Goal: Navigation & Orientation: Understand site structure

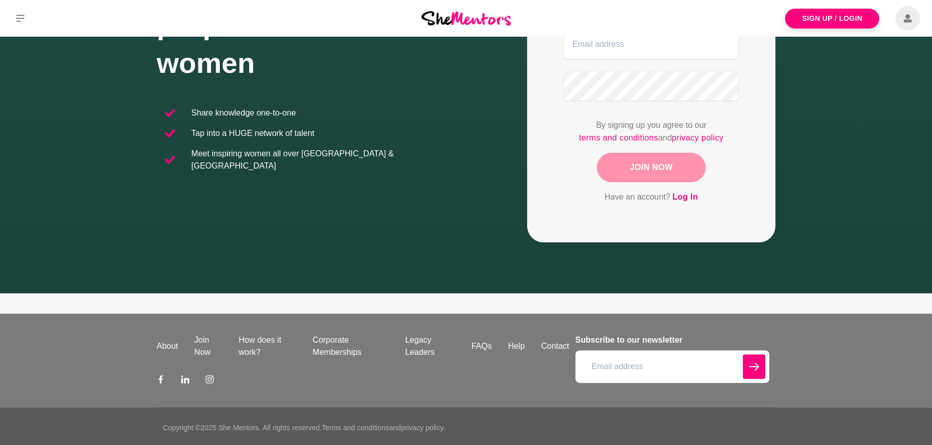
scroll to position [184, 0]
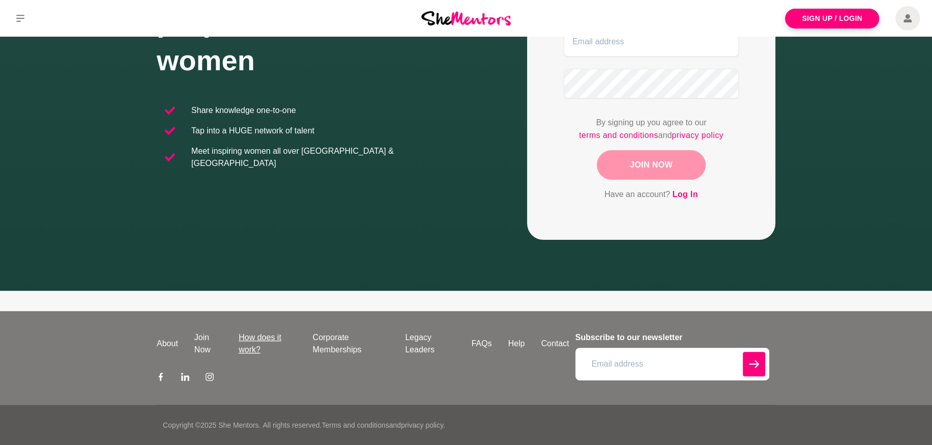
click at [245, 343] on link "How does it work?" at bounding box center [267, 343] width 74 height 24
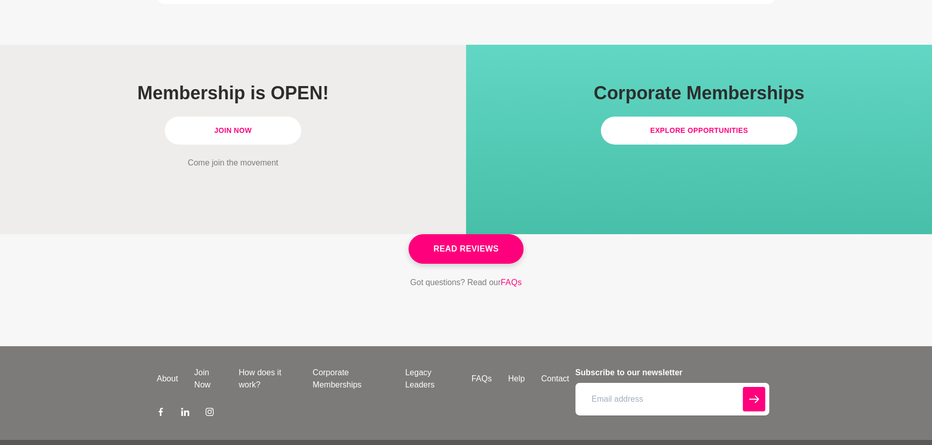
scroll to position [2935, 0]
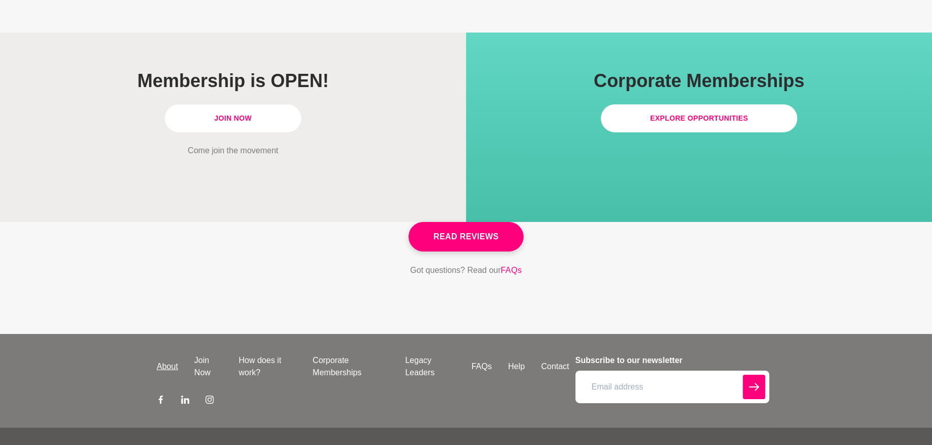
click at [163, 360] on link "About" at bounding box center [168, 366] width 38 height 12
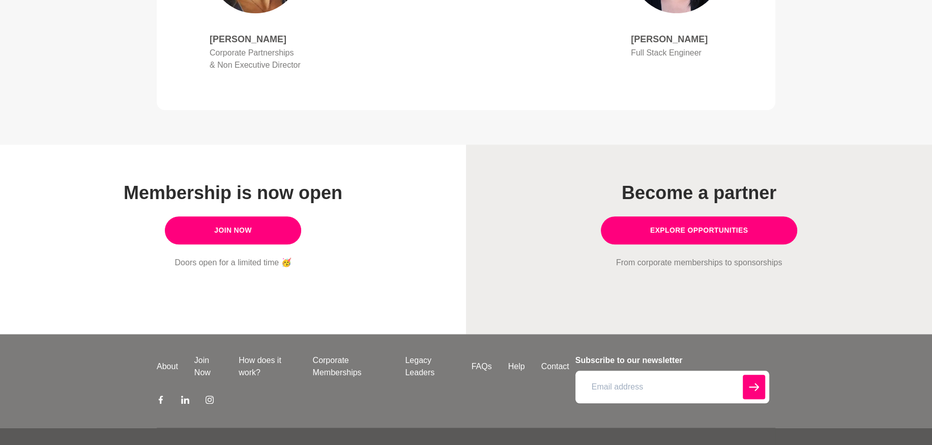
scroll to position [824, 0]
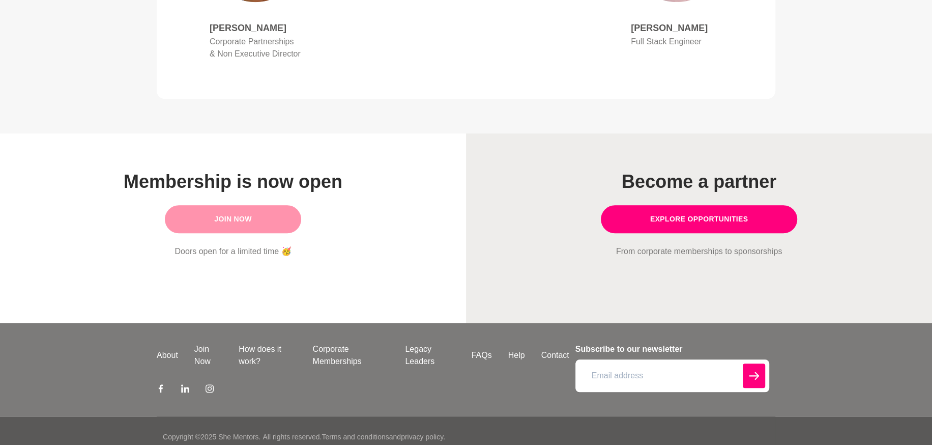
click at [205, 211] on link "Join Now" at bounding box center [233, 219] width 136 height 28
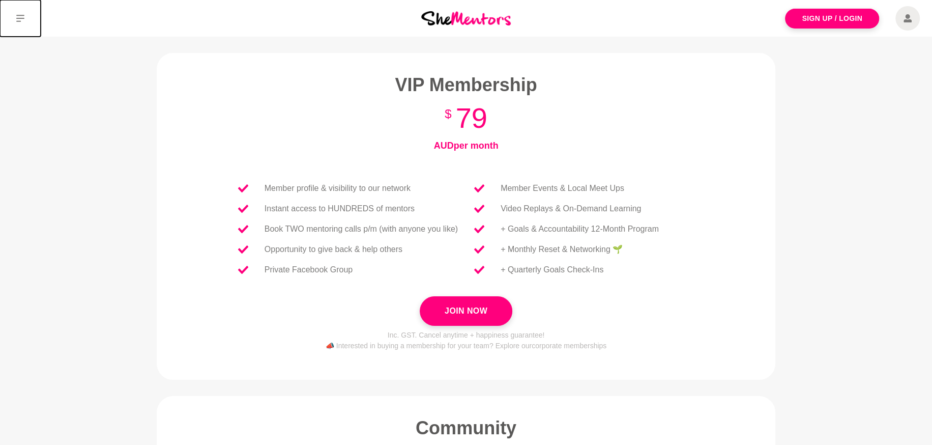
click at [20, 20] on icon at bounding box center [20, 18] width 8 height 8
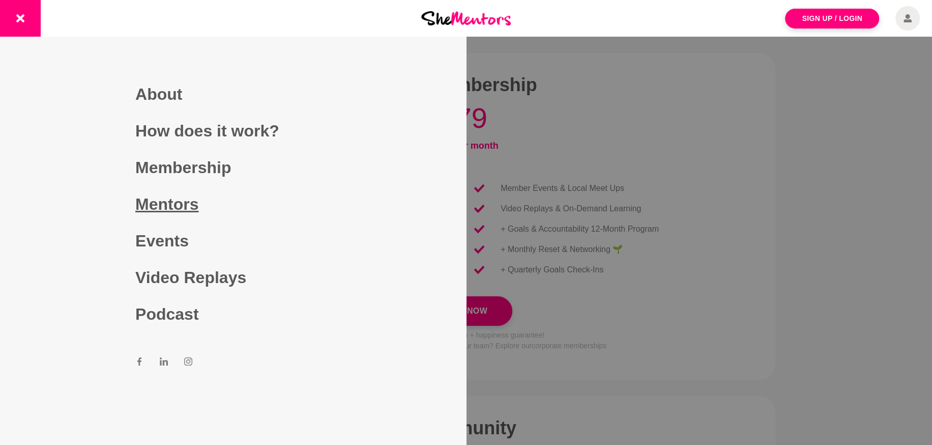
click at [183, 197] on link "Mentors" at bounding box center [232, 204] width 195 height 37
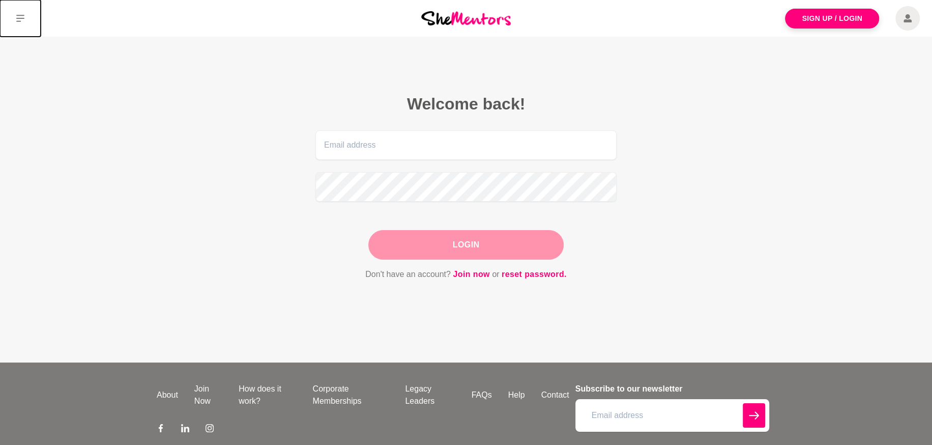
click at [19, 17] on icon at bounding box center [20, 18] width 8 height 8
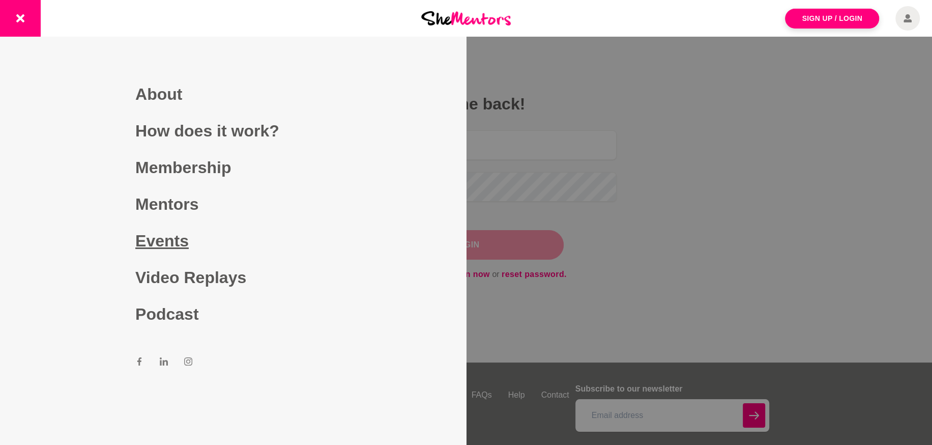
click at [138, 240] on link "Events" at bounding box center [232, 240] width 195 height 37
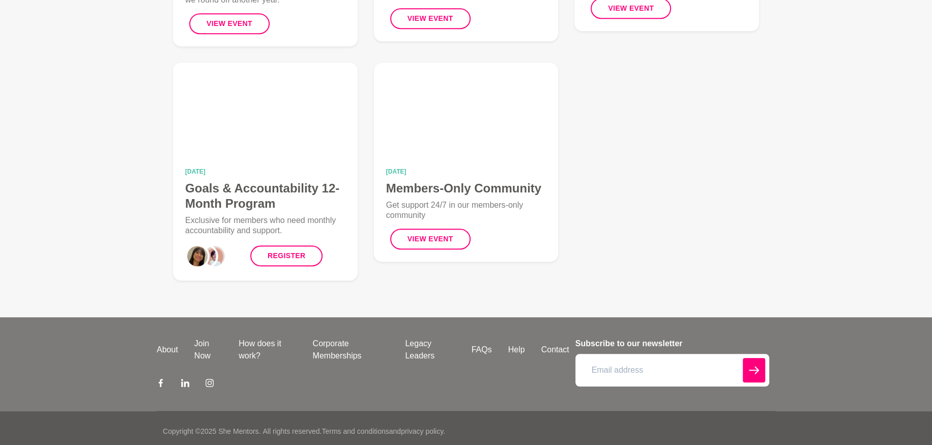
scroll to position [551, 0]
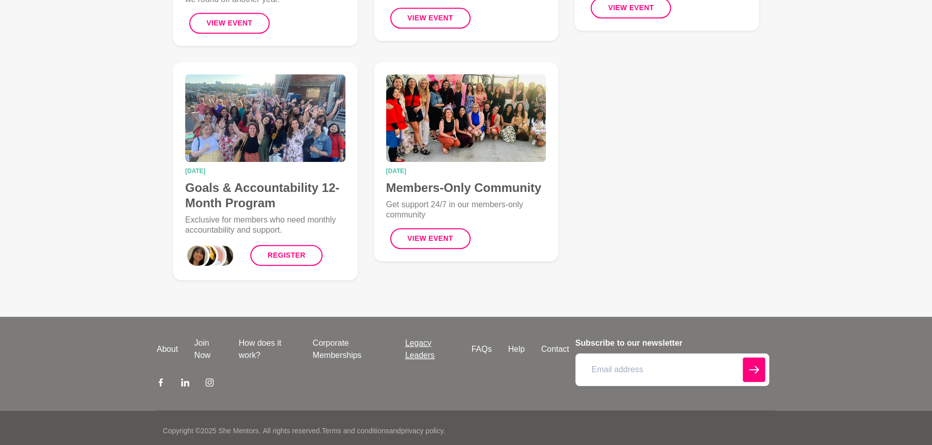
click at [414, 345] on link "Legacy Leaders" at bounding box center [430, 349] width 66 height 24
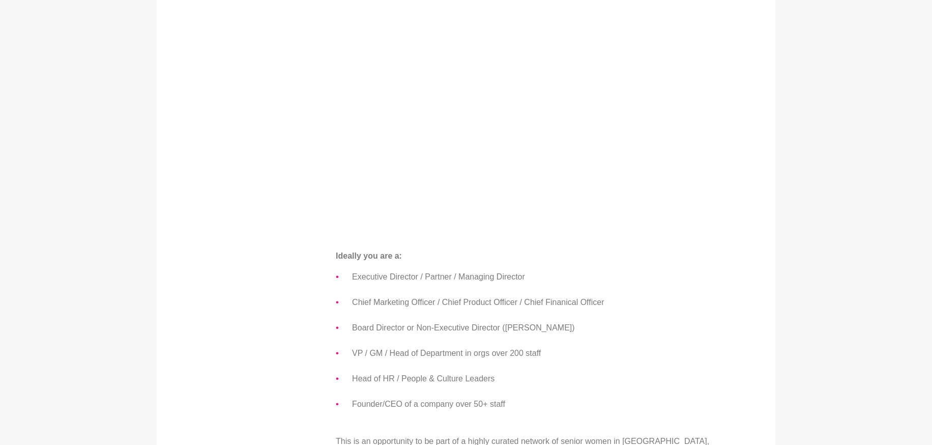
scroll to position [611, 0]
